Goal: Task Accomplishment & Management: Use online tool/utility

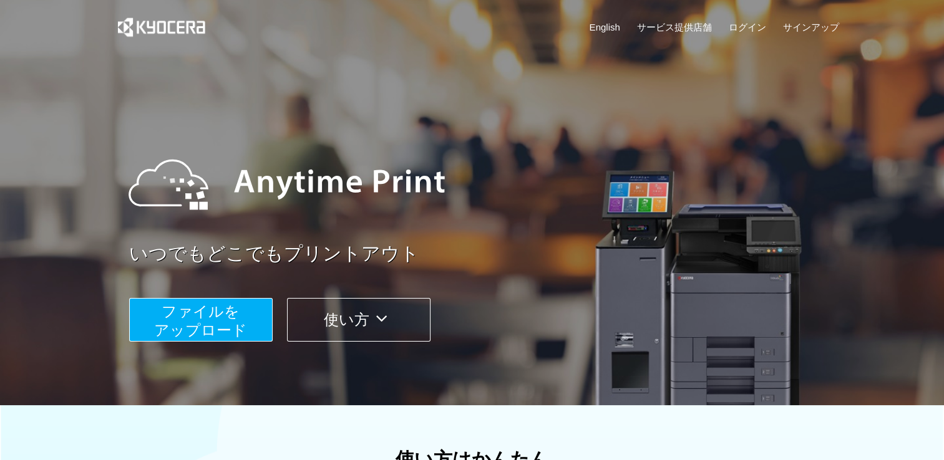
click at [215, 313] on span "ファイルを ​​アップロード" at bounding box center [200, 321] width 93 height 36
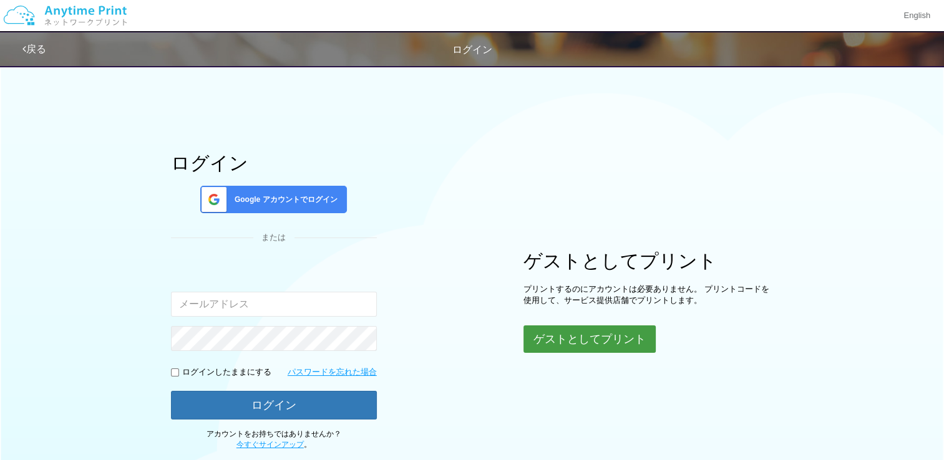
click at [569, 338] on button "ゲストとしてプリント" at bounding box center [589, 339] width 132 height 27
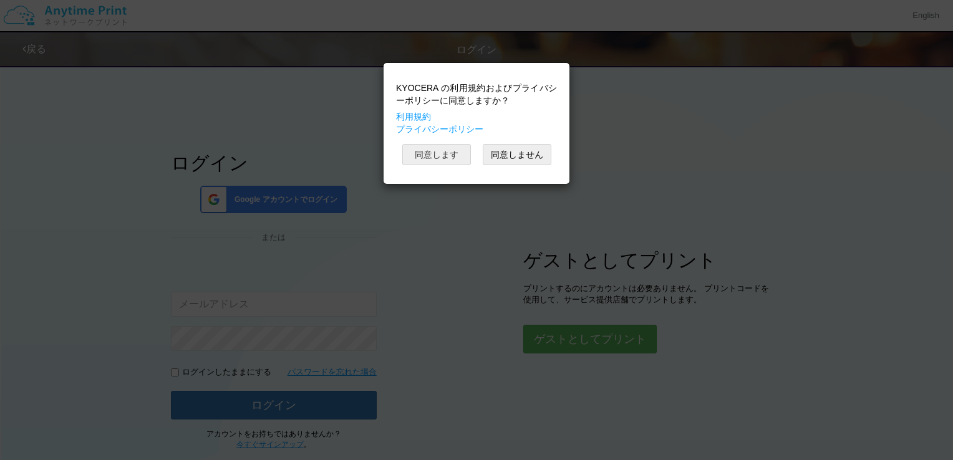
click at [436, 156] on button "同意します" at bounding box center [436, 154] width 69 height 21
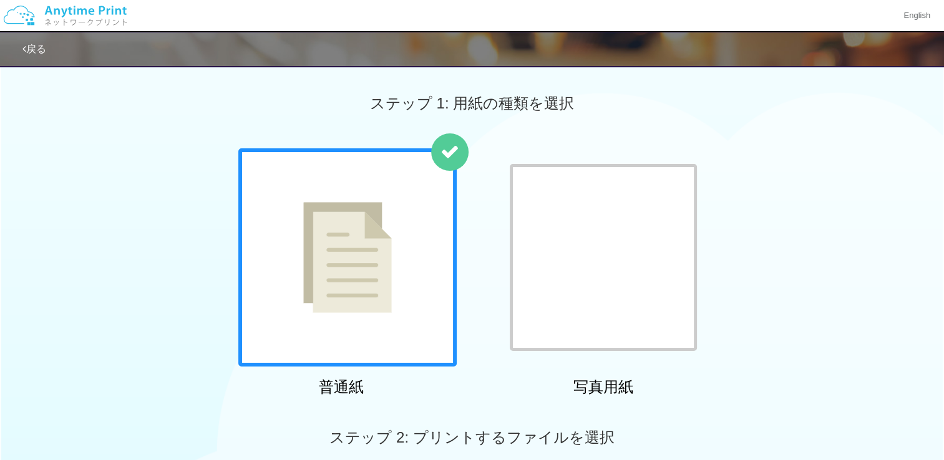
click at [378, 251] on img at bounding box center [347, 257] width 89 height 111
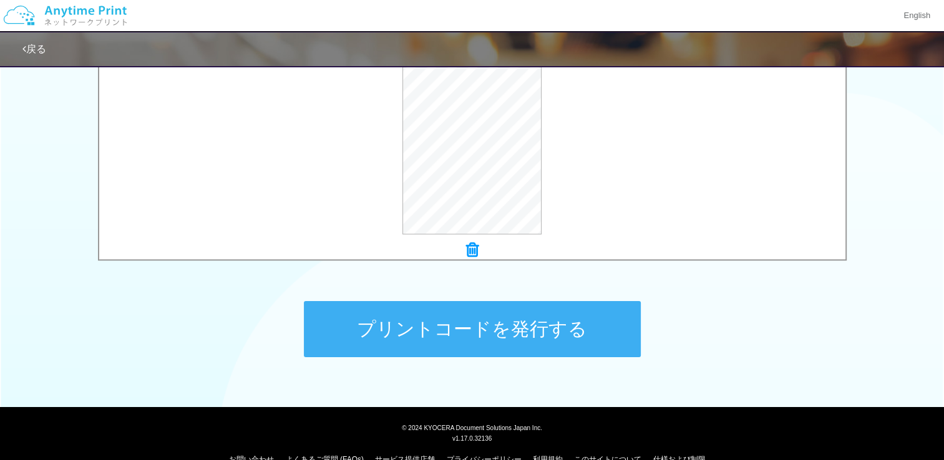
scroll to position [488, 0]
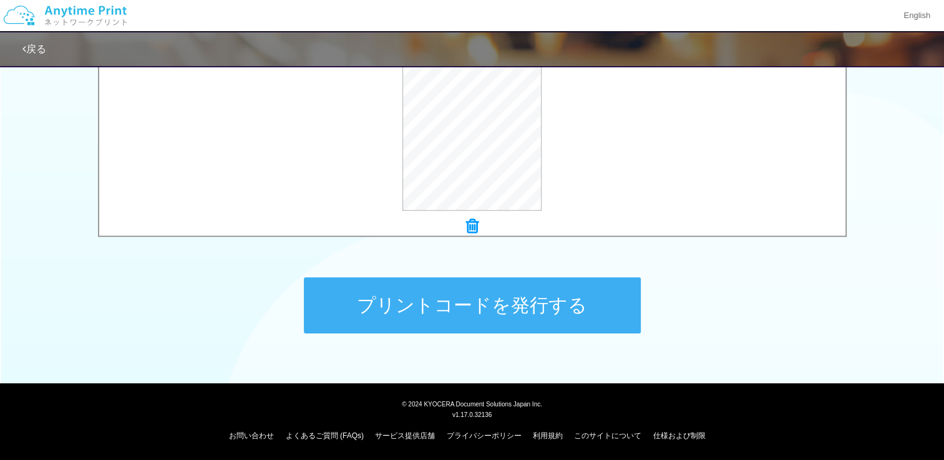
click at [485, 302] on button "プリントコードを発行する" at bounding box center [472, 306] width 337 height 56
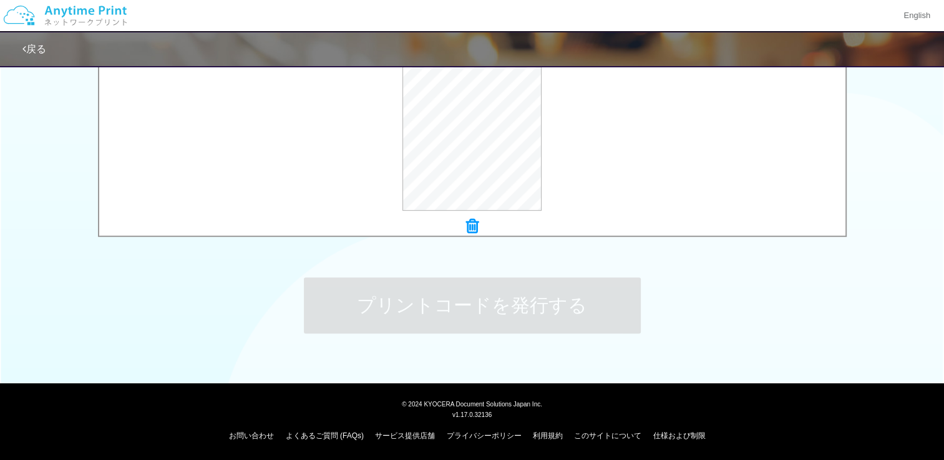
scroll to position [0, 0]
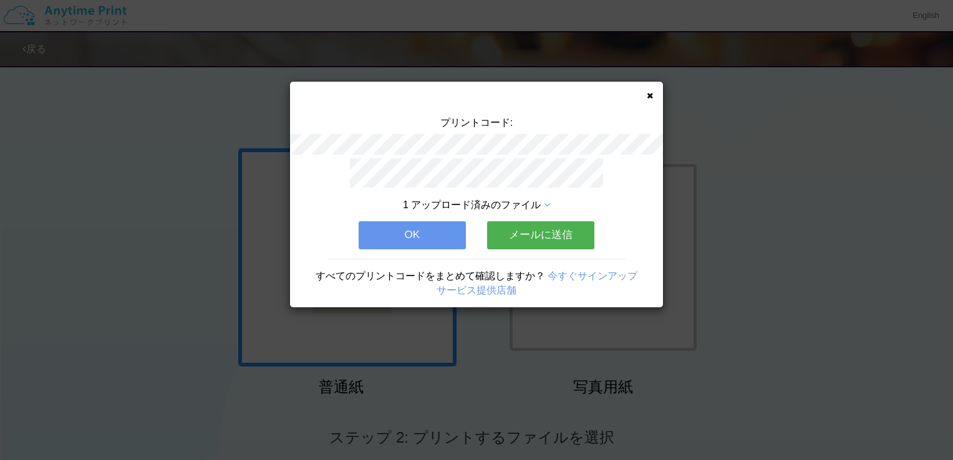
click at [532, 234] on button "メールに送信" at bounding box center [540, 234] width 107 height 27
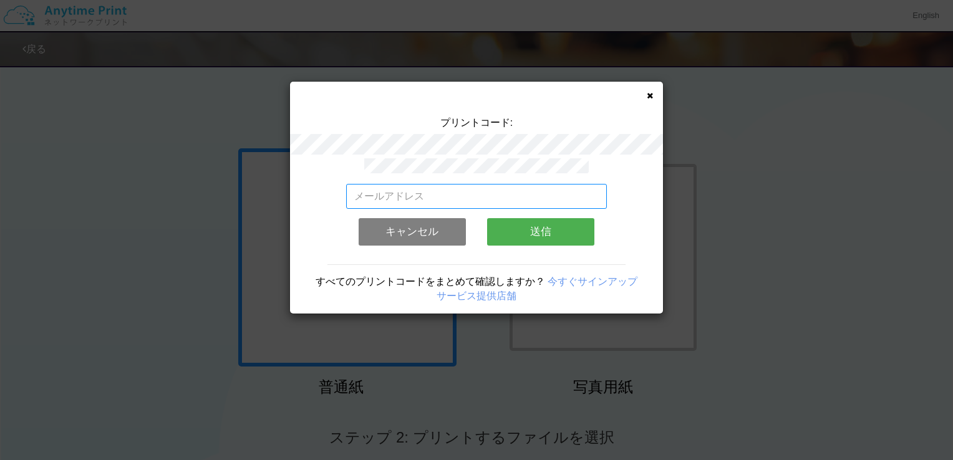
click at [427, 197] on input "email" at bounding box center [476, 196] width 261 height 25
type input "[PERSON_NAME][EMAIL_ADDRESS][PERSON_NAME][DOMAIN_NAME]"
click at [536, 228] on button "送信" at bounding box center [540, 231] width 107 height 27
click at [543, 227] on button "送信" at bounding box center [540, 231] width 107 height 27
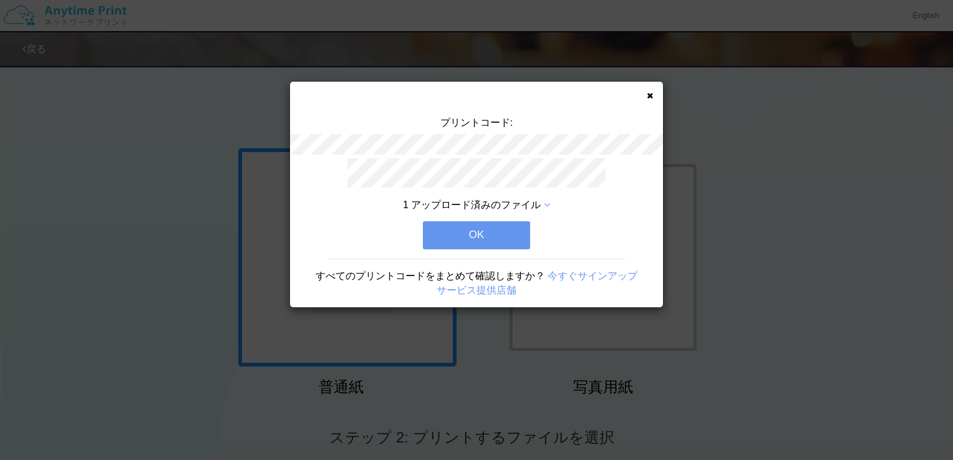
click at [545, 200] on icon at bounding box center [547, 205] width 6 height 10
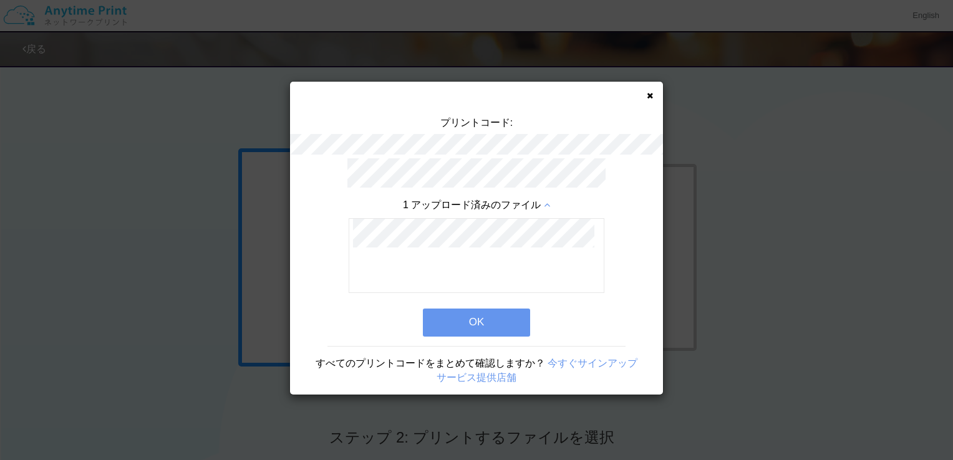
click at [469, 323] on button "OK" at bounding box center [476, 322] width 107 height 27
